Goal: Register for event/course

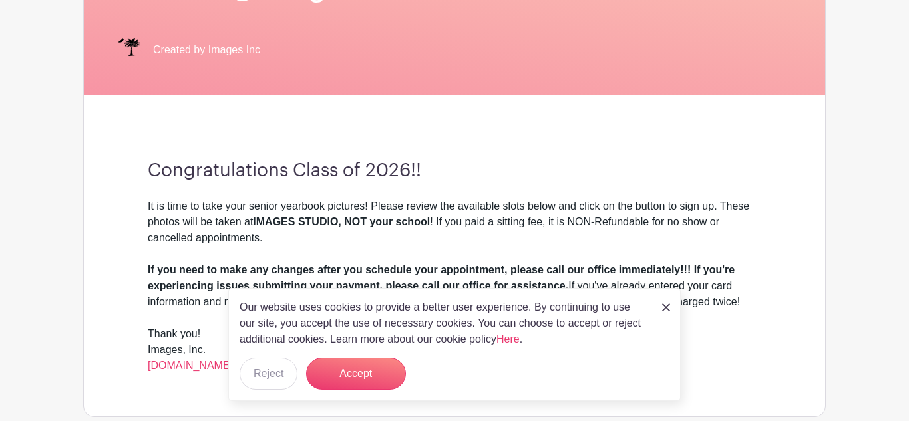
scroll to position [298, 0]
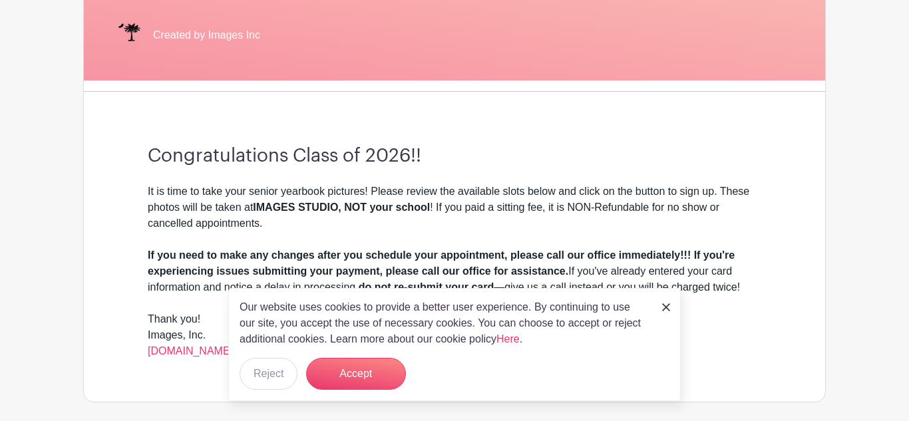
click at [667, 307] on img at bounding box center [666, 307] width 8 height 8
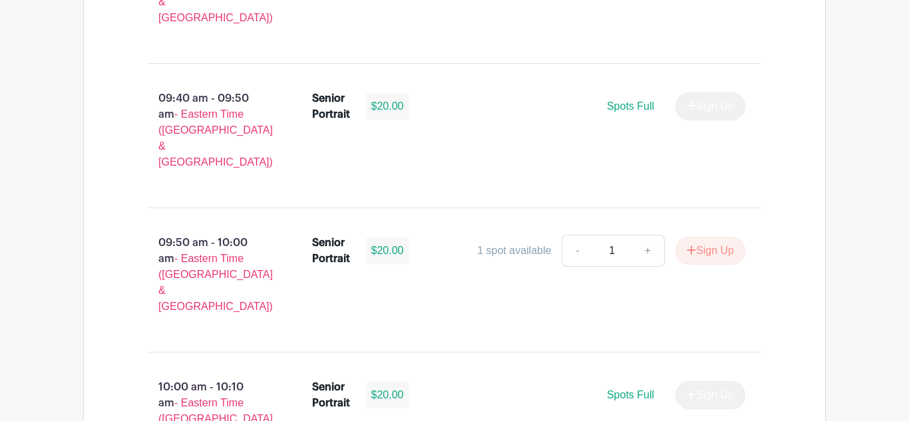
scroll to position [1047, 0]
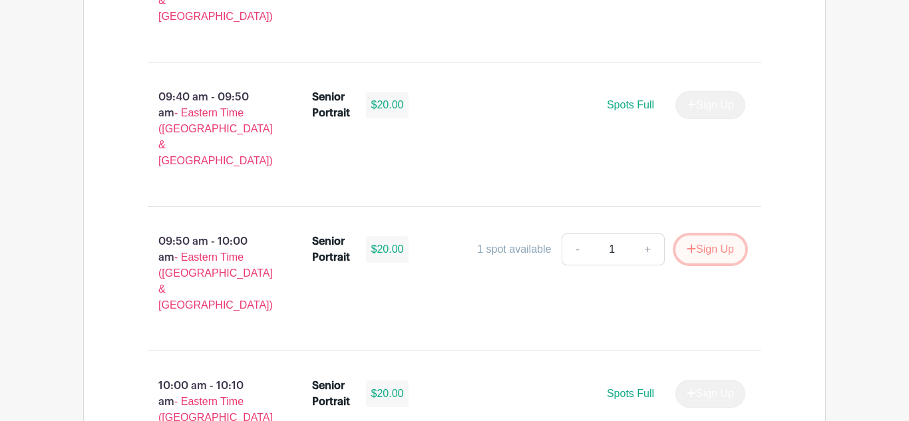
click at [720, 235] on button "Sign Up" at bounding box center [710, 249] width 70 height 28
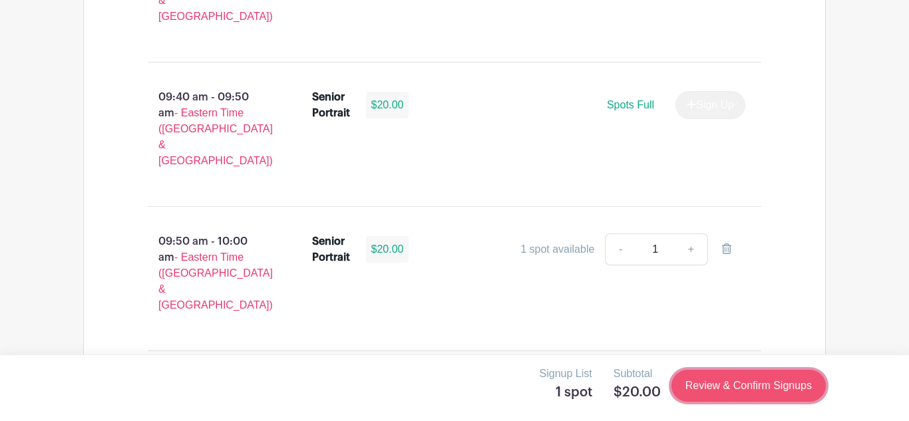
click at [687, 382] on link "Review & Confirm Signups" at bounding box center [748, 386] width 154 height 32
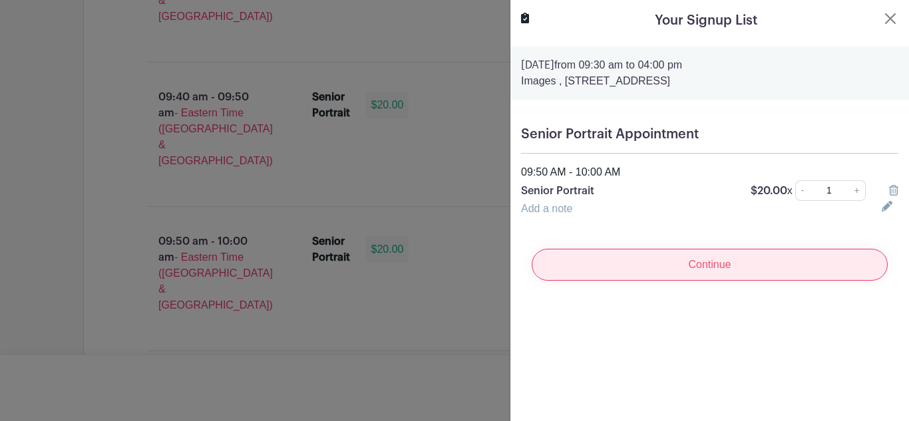
click at [736, 257] on input "Continue" at bounding box center [710, 265] width 356 height 32
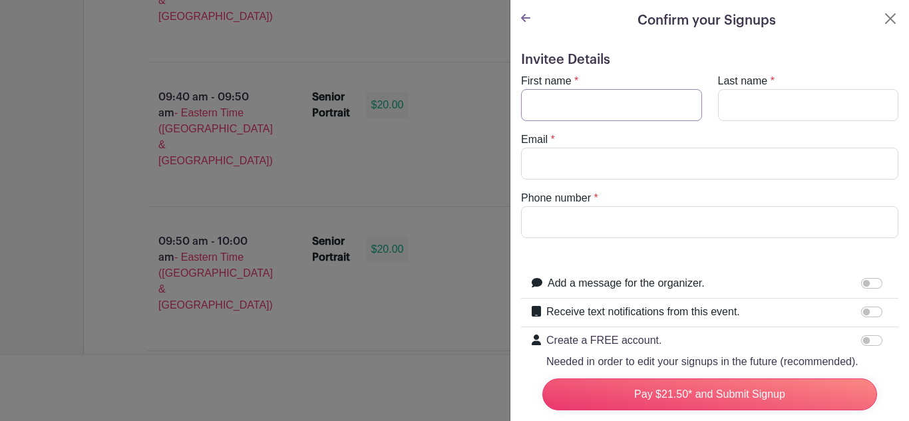
click at [609, 104] on input "First name" at bounding box center [611, 105] width 181 height 32
type input "zion"
click at [768, 103] on input "Last name" at bounding box center [808, 105] width 181 height 32
type input "[PERSON_NAME]"
click at [699, 174] on input "Email" at bounding box center [709, 164] width 377 height 32
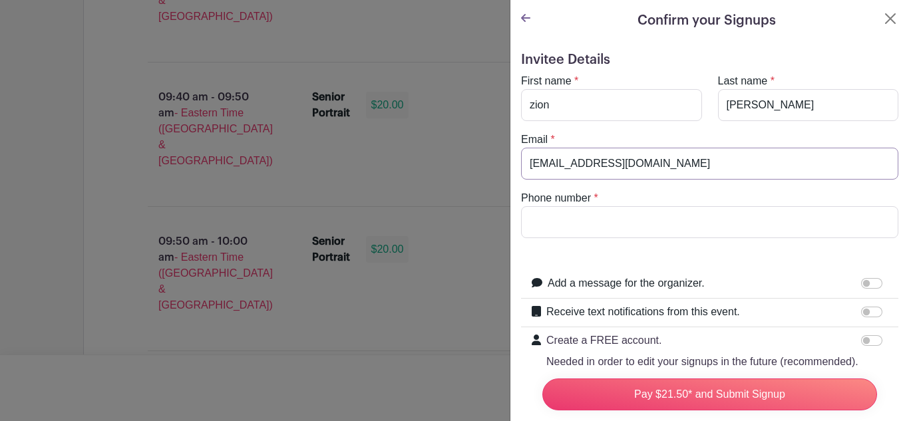
type input "[EMAIL_ADDRESS][DOMAIN_NAME]"
click at [706, 214] on input "Phone number" at bounding box center [709, 222] width 377 height 32
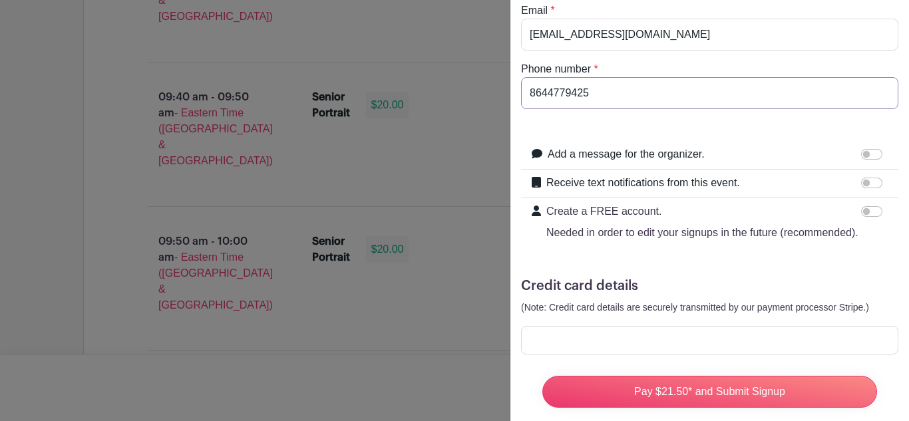
scroll to position [132, 0]
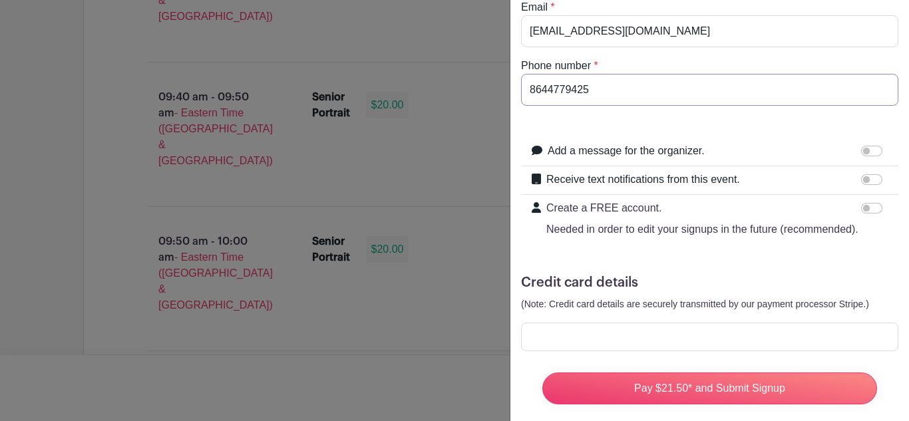
type input "8644779425"
click at [879, 180] on input "Receive text notifications from this event." at bounding box center [871, 179] width 21 height 11
checkbox input "true"
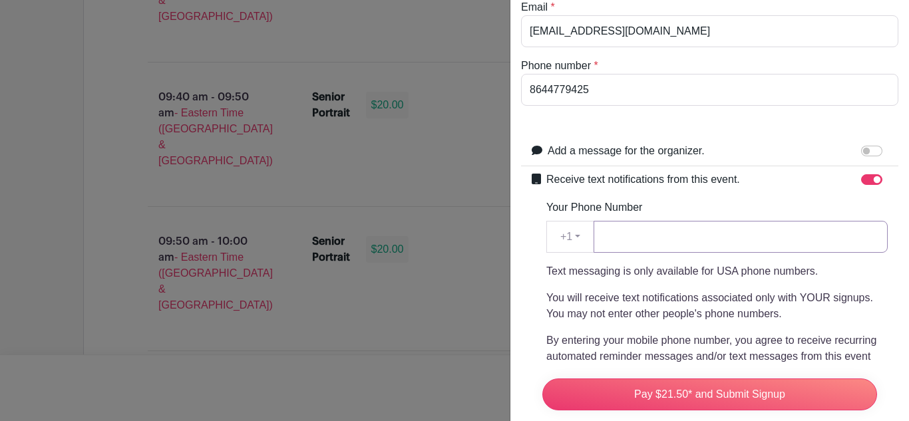
click at [750, 230] on input "Your Phone Number" at bounding box center [740, 237] width 294 height 32
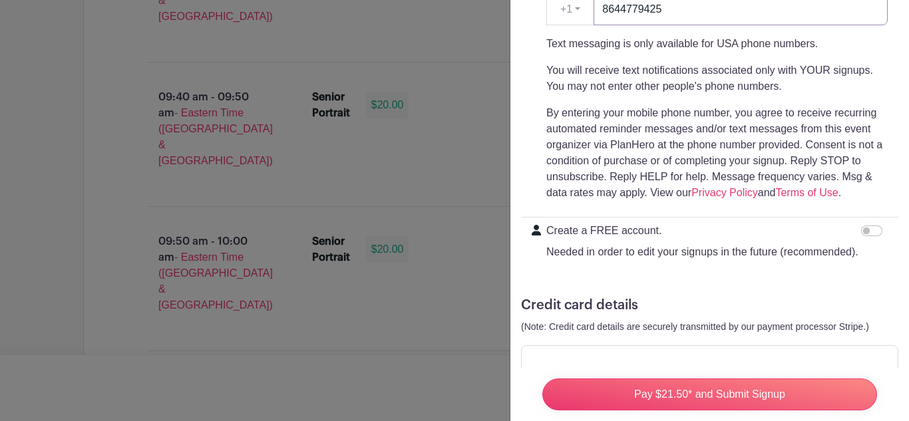
scroll to position [398, 0]
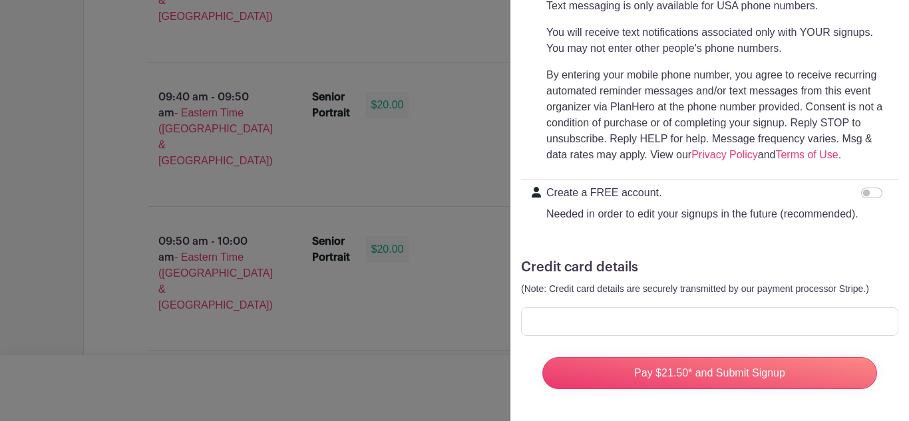
type input "8644779425"
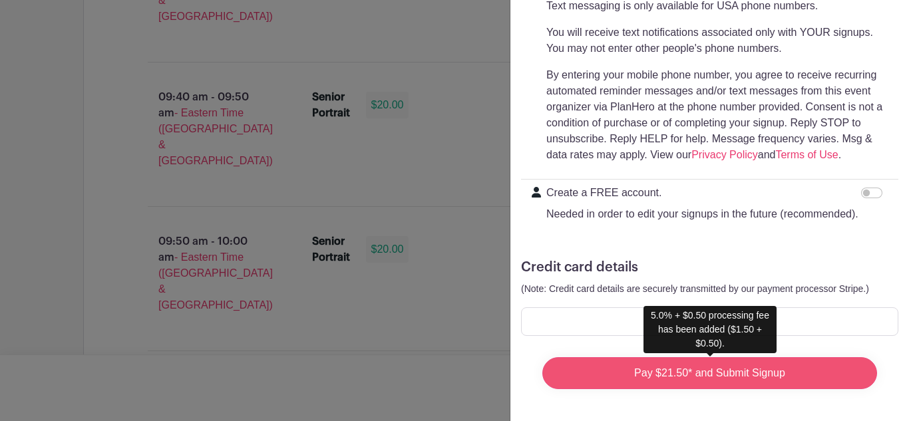
click at [648, 370] on input "Pay $21.50* and Submit Signup" at bounding box center [709, 373] width 335 height 32
